Goal: Information Seeking & Learning: Check status

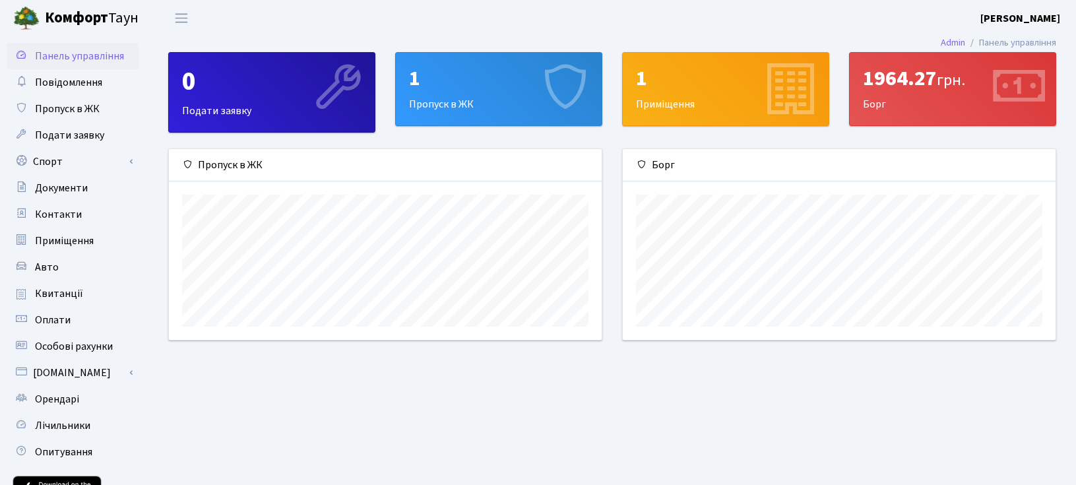
scroll to position [191, 433]
click at [944, 81] on span "грн." at bounding box center [951, 80] width 28 height 23
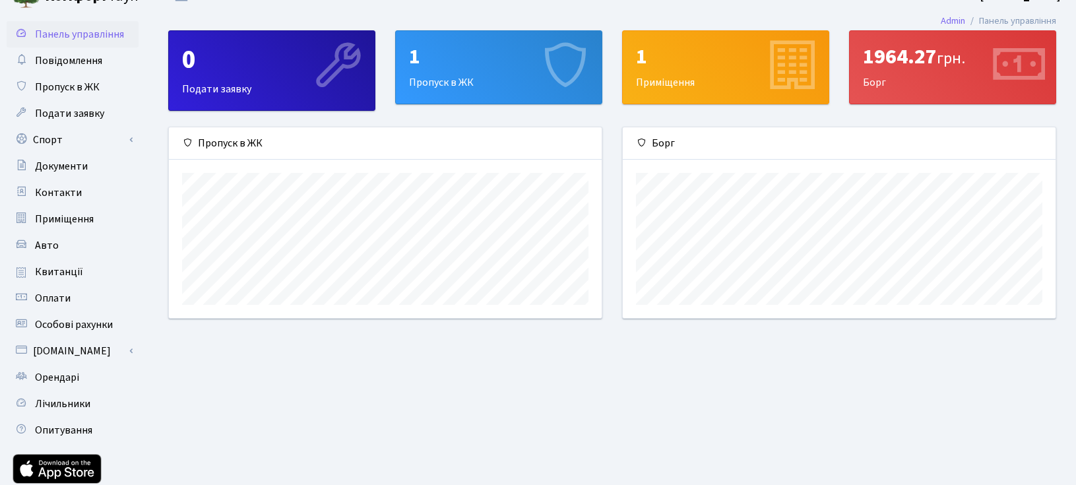
scroll to position [0, 0]
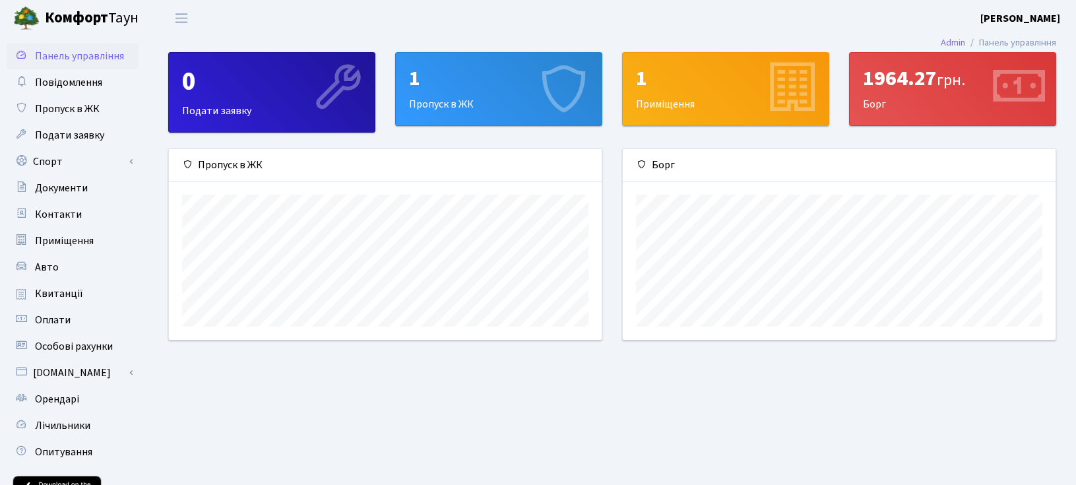
click at [488, 95] on div "1 Пропуск в ЖК" at bounding box center [499, 89] width 206 height 73
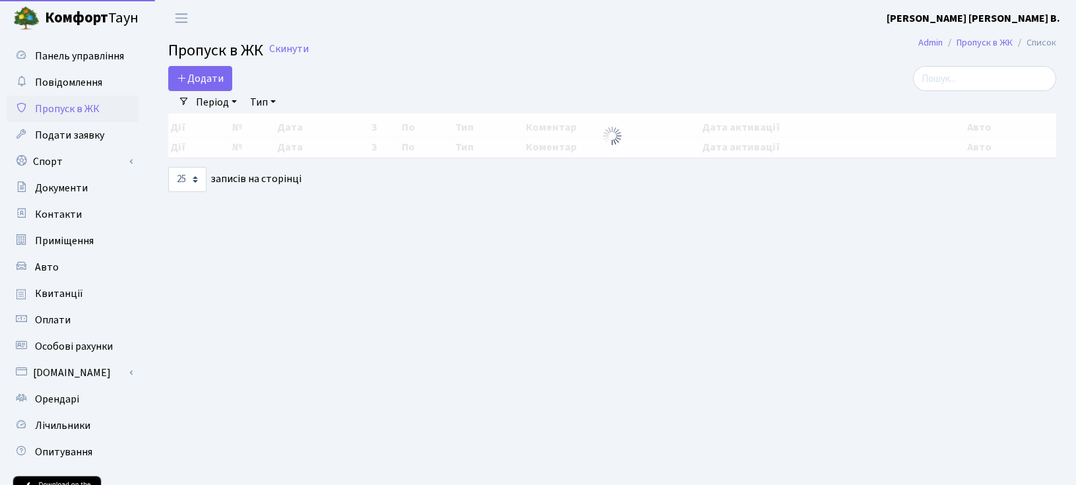
select select "25"
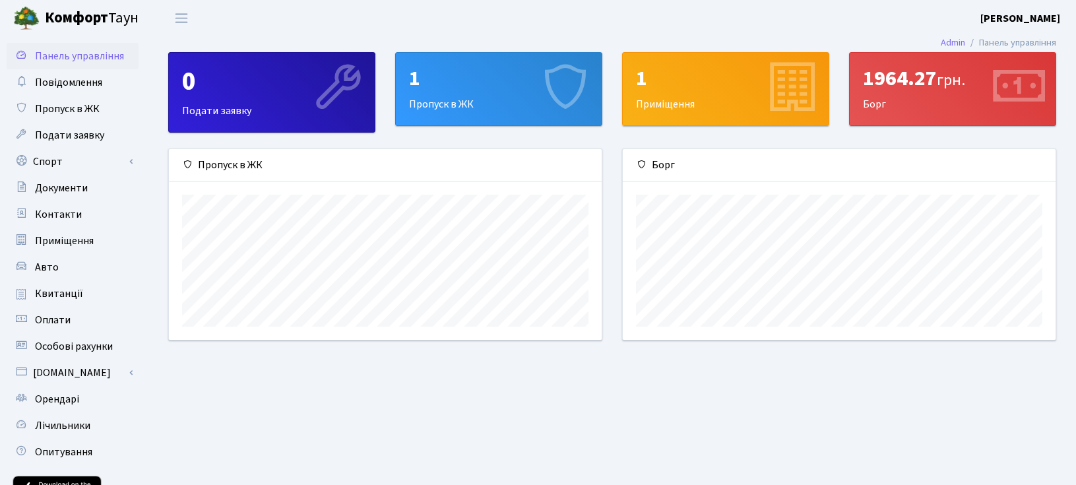
scroll to position [191, 433]
click at [464, 84] on div "1" at bounding box center [498, 78] width 179 height 25
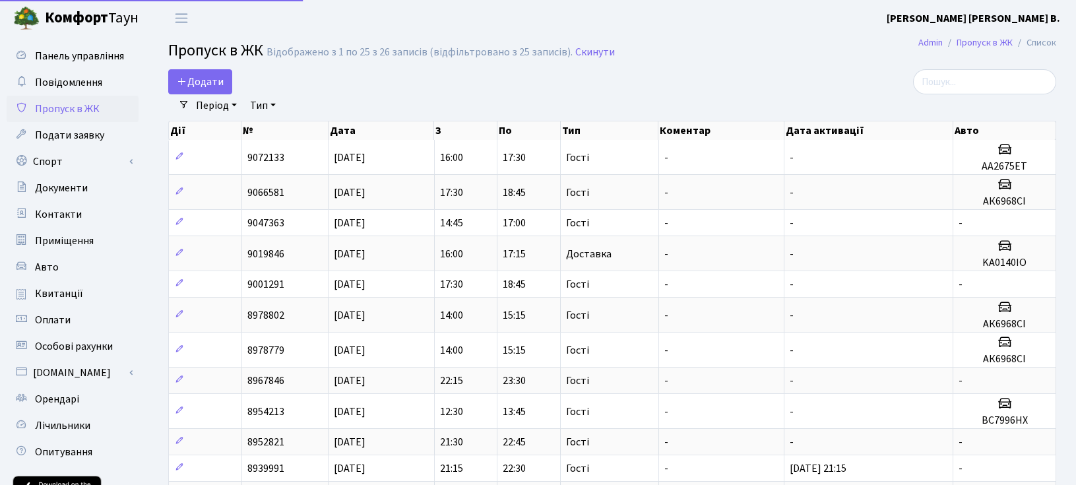
select select "25"
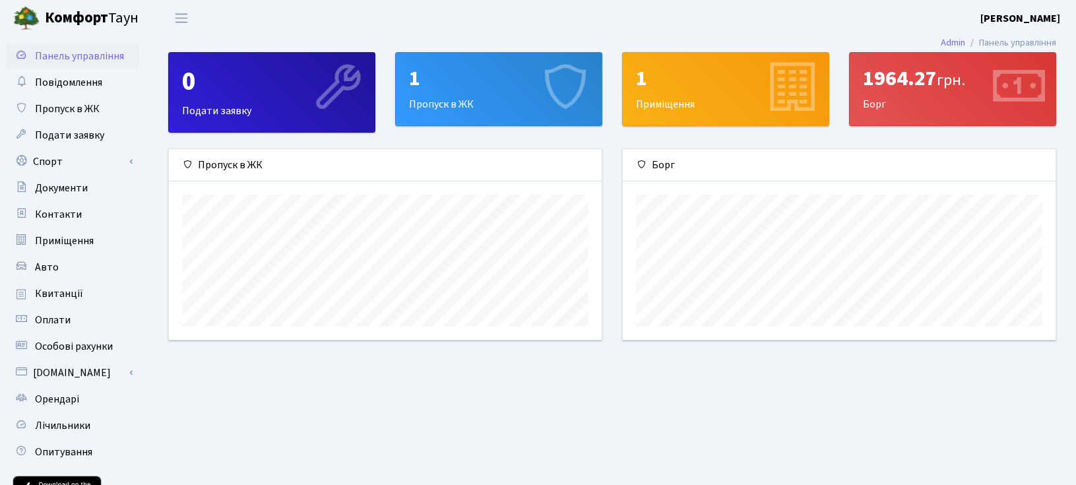
scroll to position [191, 433]
click at [732, 94] on div "1 Приміщення" at bounding box center [726, 89] width 206 height 73
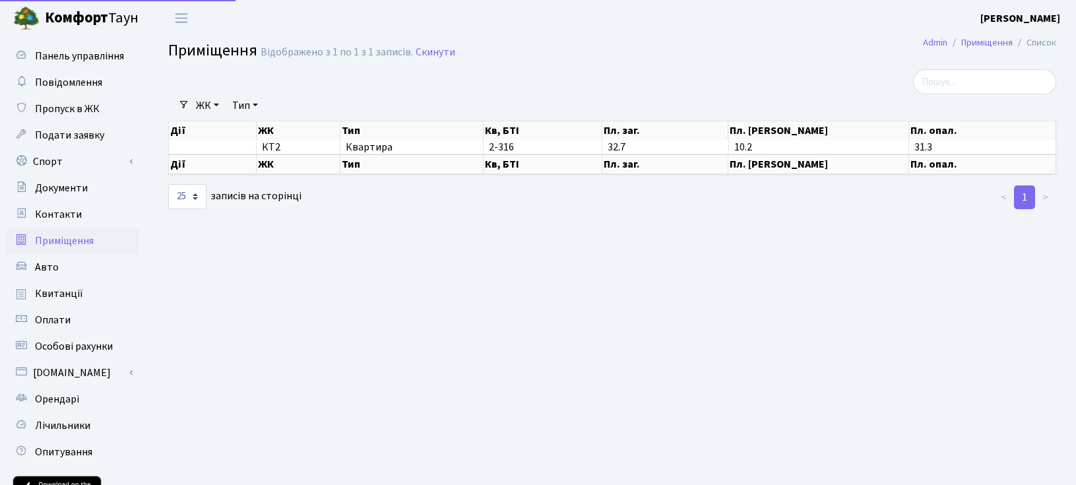
select select "25"
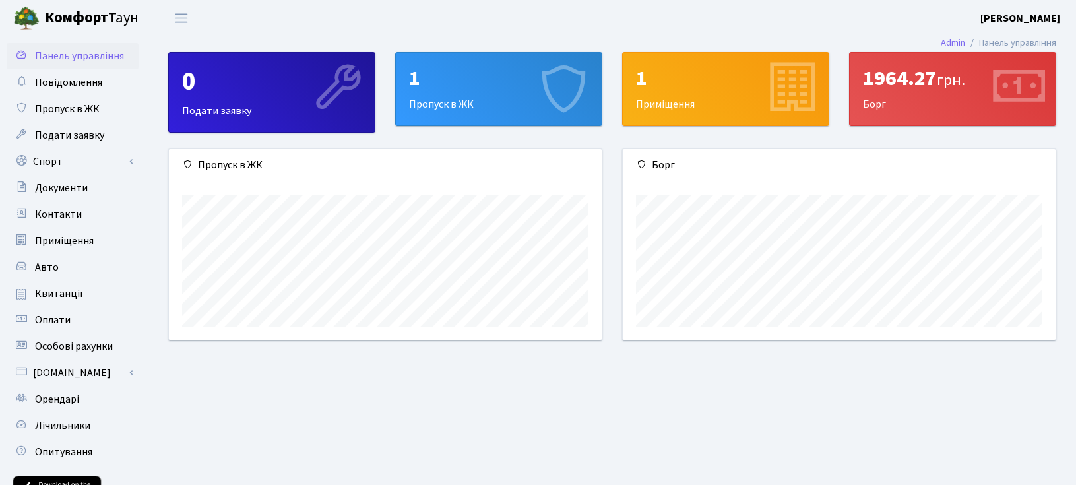
scroll to position [191, 433]
click at [963, 84] on span "грн." at bounding box center [951, 80] width 28 height 23
click at [951, 83] on span "грн." at bounding box center [951, 80] width 28 height 23
click at [975, 76] on div "1964.27 грн." at bounding box center [952, 78] width 179 height 25
click at [67, 288] on span "Квитанції" at bounding box center [59, 293] width 48 height 15
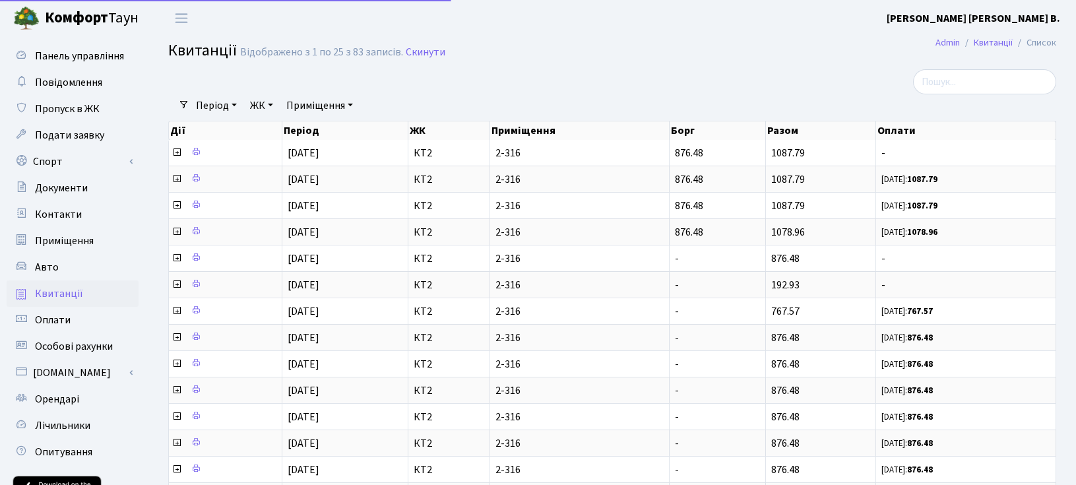
select select "25"
click at [59, 319] on span "Оплати" at bounding box center [53, 320] width 36 height 15
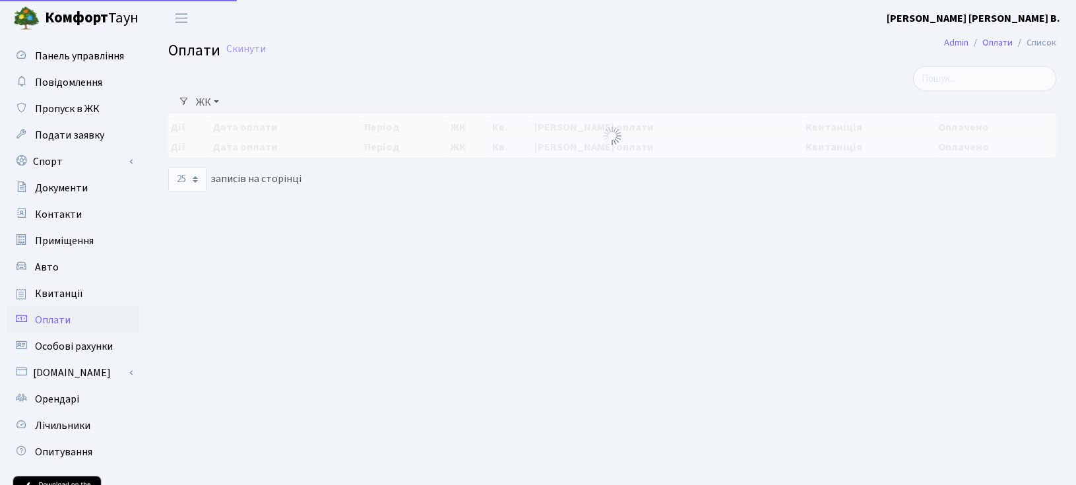
select select "25"
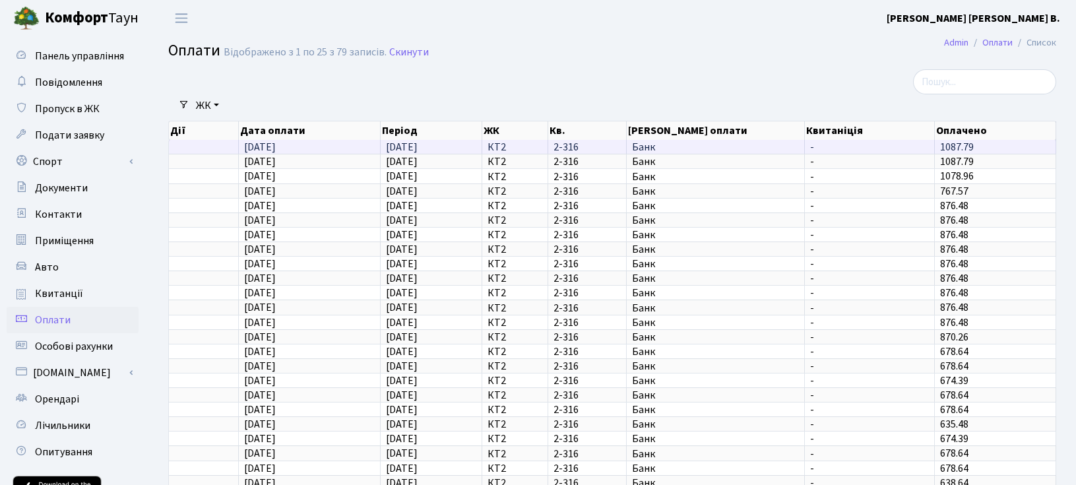
click at [851, 146] on span "-" at bounding box center [869, 147] width 119 height 11
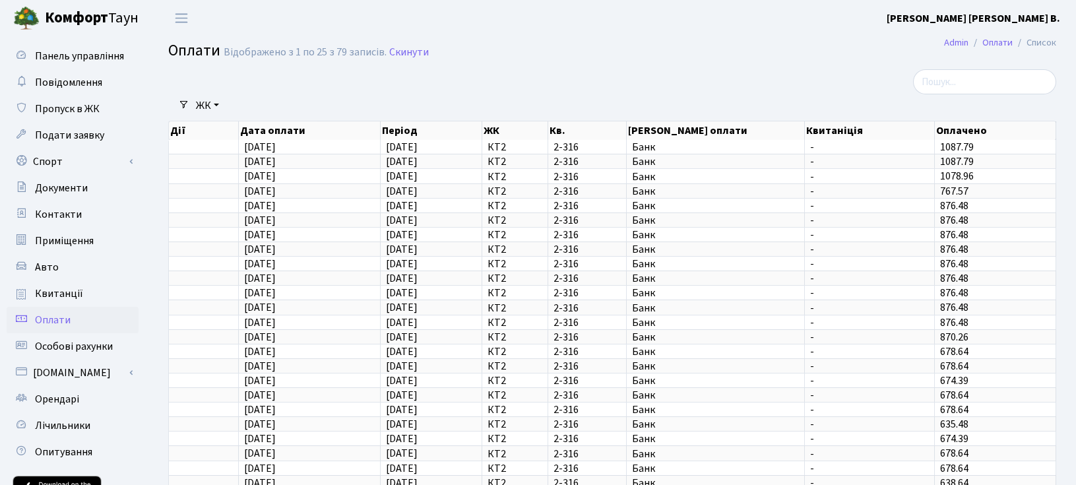
click at [846, 131] on th "Квитаніція" at bounding box center [870, 130] width 130 height 18
click at [74, 301] on link "Квитанції" at bounding box center [73, 293] width 132 height 26
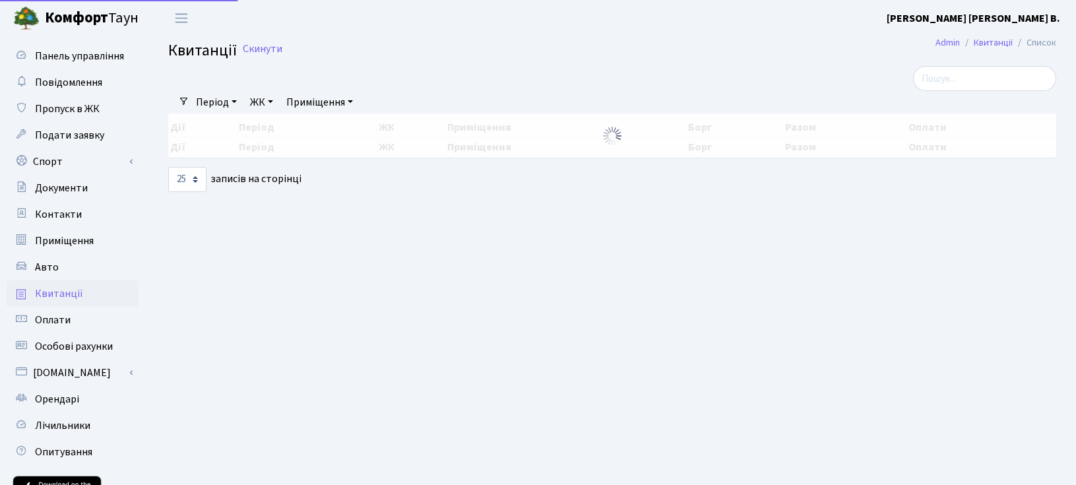
select select "25"
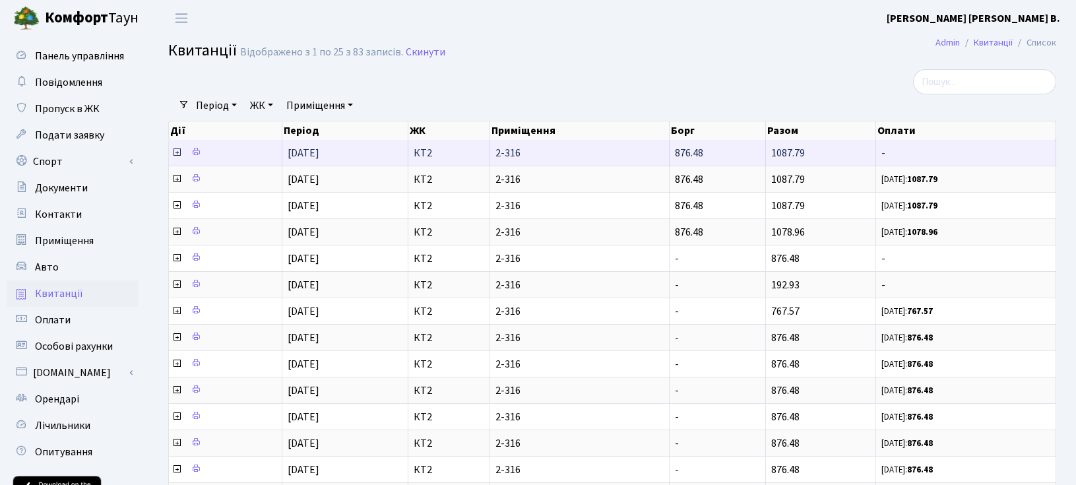
click at [378, 154] on td "[DATE]" at bounding box center [344, 153] width 125 height 26
click at [979, 156] on span "-" at bounding box center [965, 153] width 169 height 11
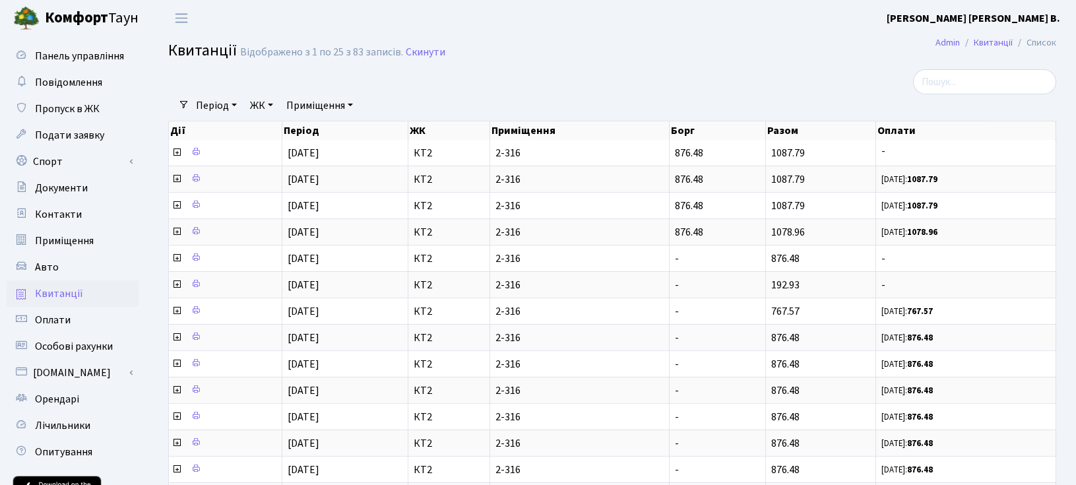
click at [888, 93] on div at bounding box center [914, 81] width 283 height 25
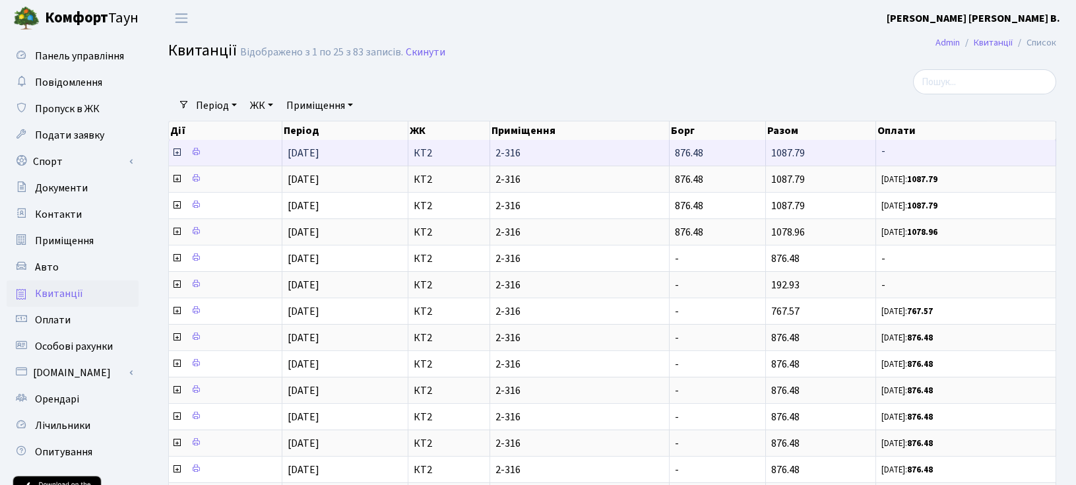
click at [951, 155] on span "-" at bounding box center [965, 153] width 169 height 11
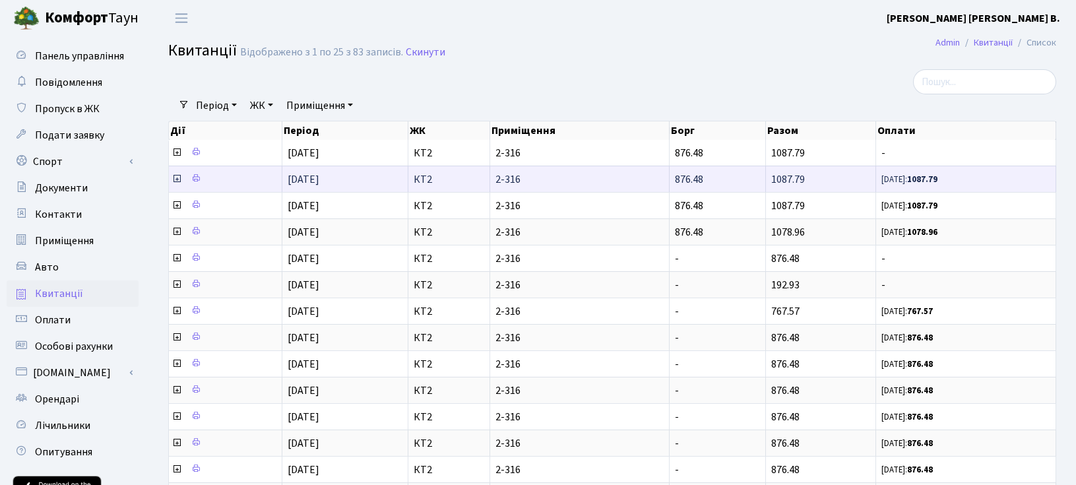
click at [975, 183] on span "[DATE]: 1087.79" at bounding box center [965, 178] width 169 height 11
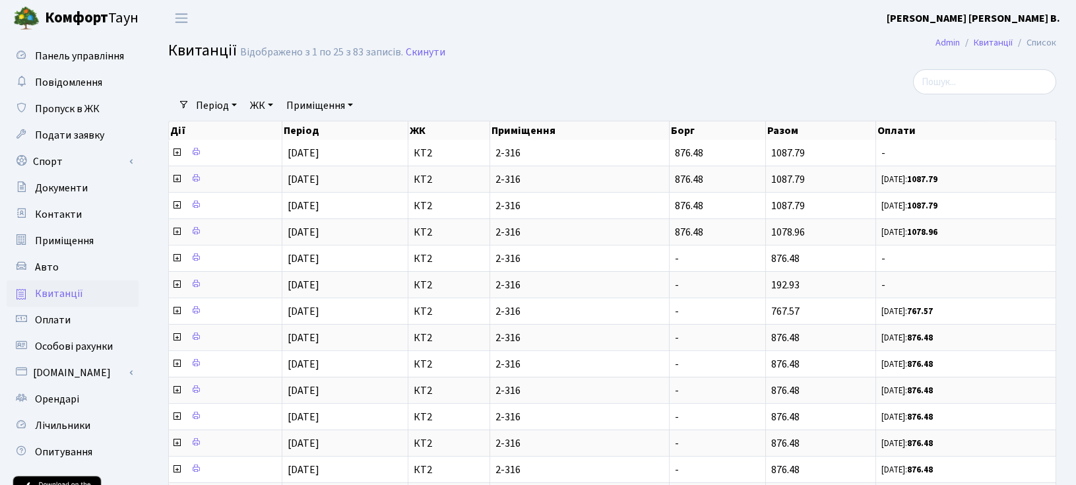
click at [82, 26] on b "Комфорт" at bounding box center [76, 17] width 63 height 21
